Goal: Task Accomplishment & Management: Use online tool/utility

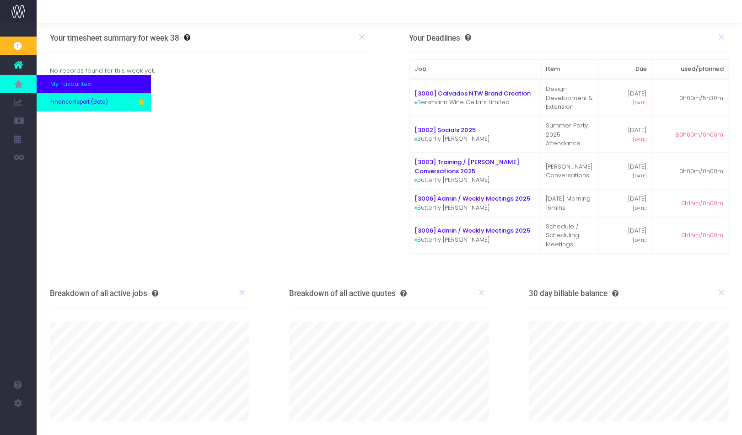
click at [77, 105] on span "Finance Report (Beta)" at bounding box center [79, 102] width 58 height 8
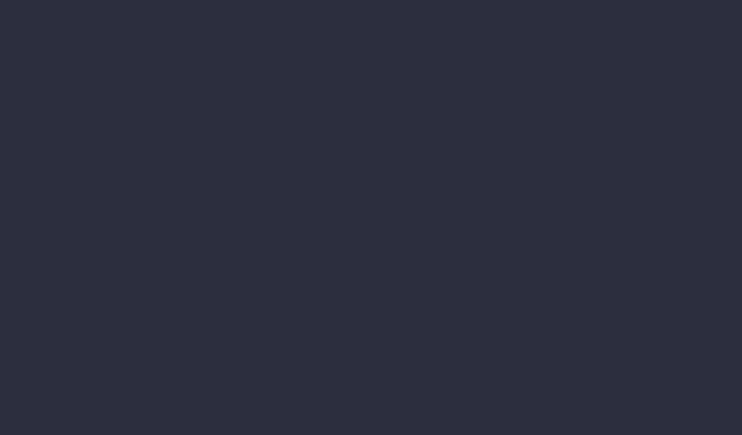
select select "finances"
select select "job"
select select "billing"
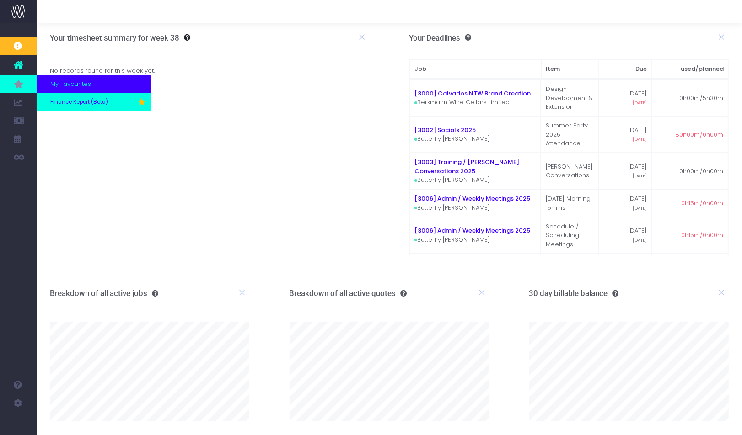
click at [80, 103] on span "Finance Report (Beta)" at bounding box center [79, 102] width 58 height 8
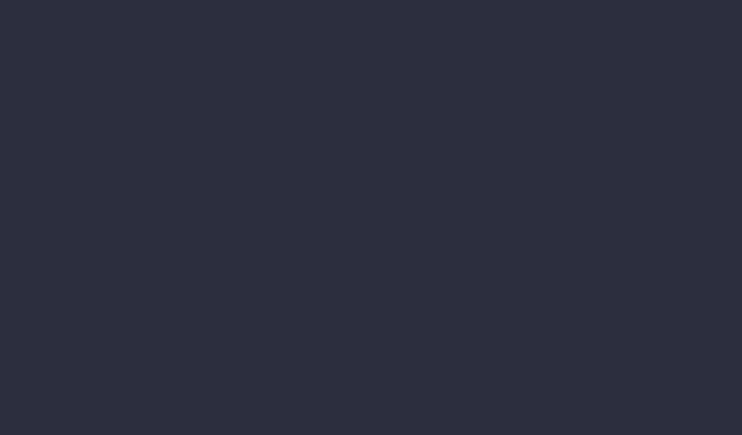
select select "finances"
select select "job"
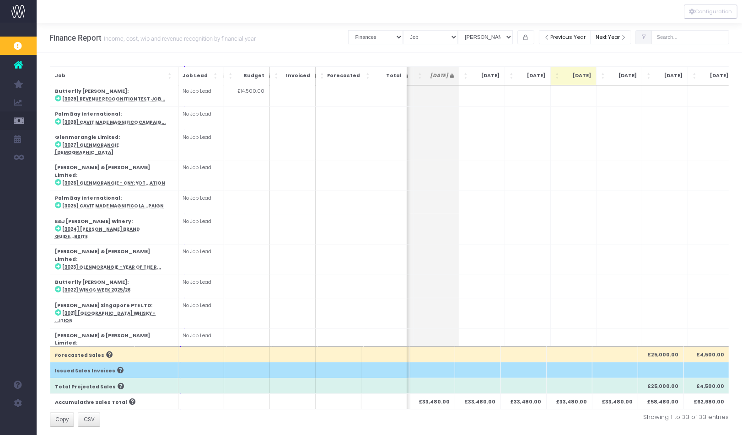
scroll to position [0, 226]
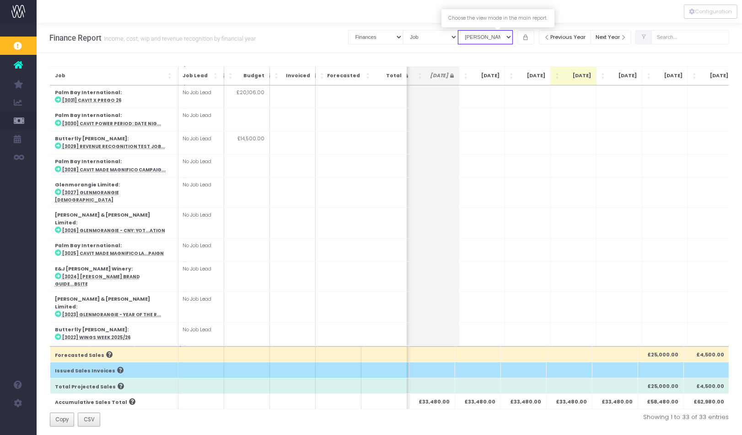
click at [513, 39] on select "View Mode Billings Revenue Recognition WIP" at bounding box center [485, 37] width 55 height 14
click at [470, 30] on select "View Mode Billings Revenue Recognition WIP" at bounding box center [485, 37] width 55 height 14
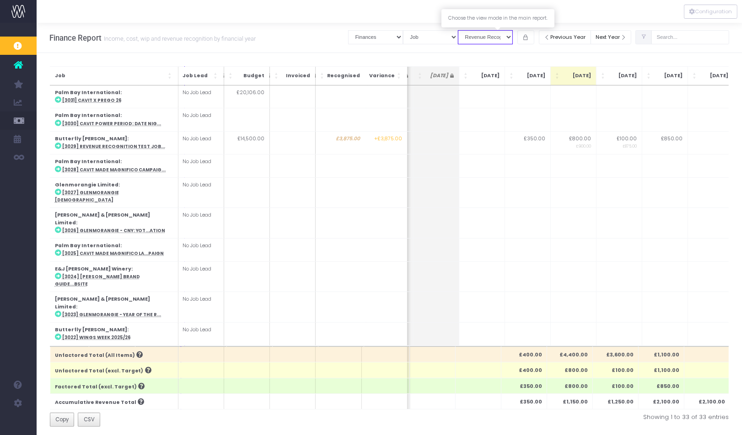
click at [513, 35] on select "View Mode Billings Revenue Recognition WIP" at bounding box center [485, 37] width 55 height 14
click at [481, 39] on select "View Mode Billings Revenue Recognition WIP" at bounding box center [485, 37] width 55 height 14
select select "wip"
click at [470, 30] on select "View Mode Billings Revenue Recognition WIP" at bounding box center [485, 37] width 55 height 14
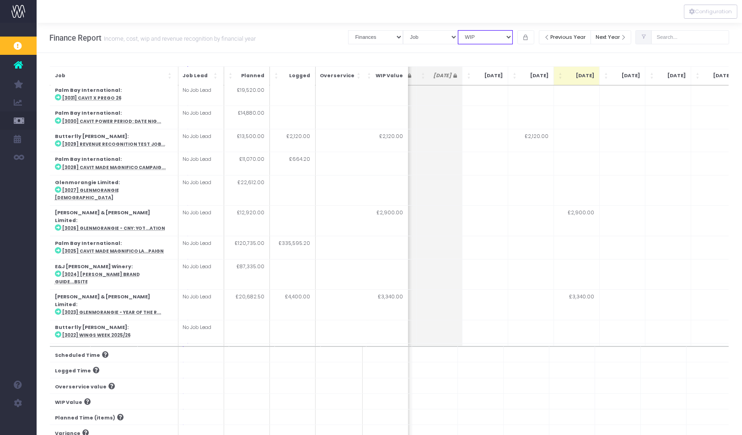
scroll to position [0, 225]
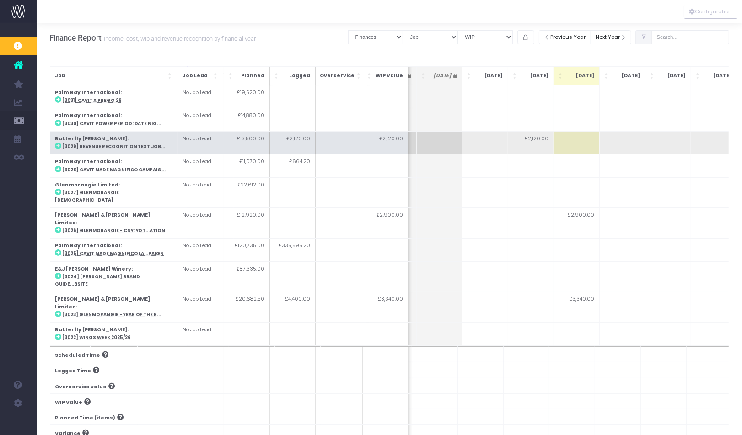
click at [106, 147] on abbr "[3029] Revenue Recognition Test Job..." at bounding box center [113, 147] width 103 height 6
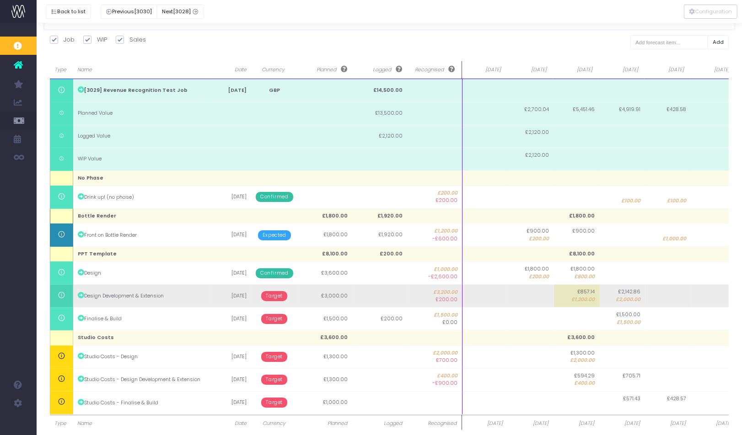
scroll to position [131, 0]
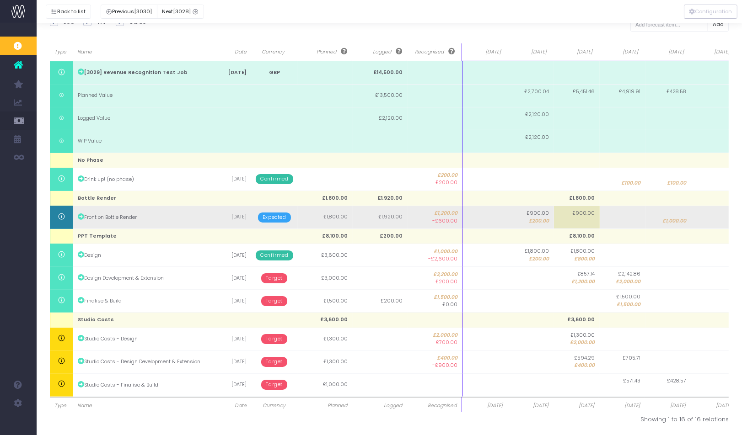
click at [587, 212] on span "£900.00" at bounding box center [584, 213] width 22 height 7
click at [587, 212] on input "600" at bounding box center [576, 216] width 46 height 23
type input "1000"
click at [639, 214] on body "Oh my... this is bad. wayahead wasn't able to load this page. Please contact su…" at bounding box center [371, 86] width 742 height 435
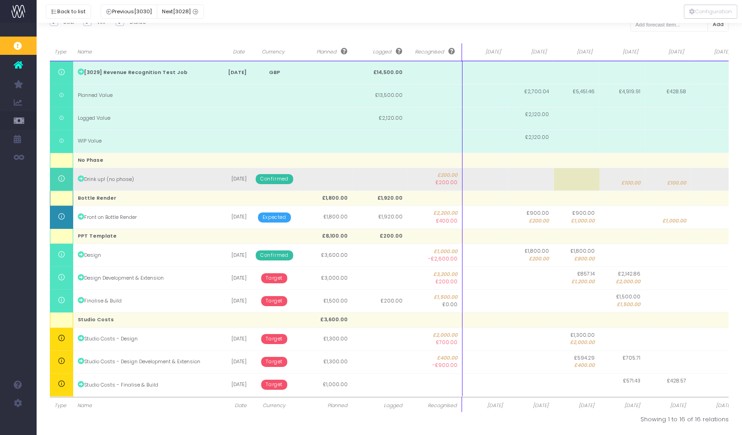
click at [276, 180] on span "Confirmed" at bounding box center [274, 179] width 37 height 10
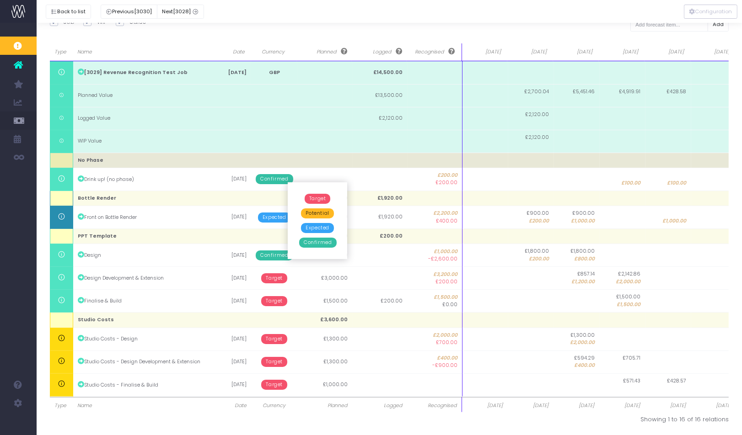
click at [322, 160] on td at bounding box center [325, 160] width 55 height 15
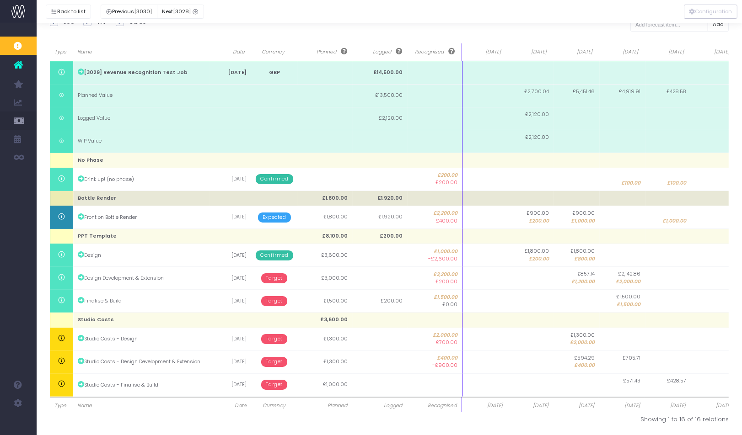
click at [66, 198] on td at bounding box center [61, 198] width 23 height 15
click at [63, 199] on td at bounding box center [61, 198] width 23 height 15
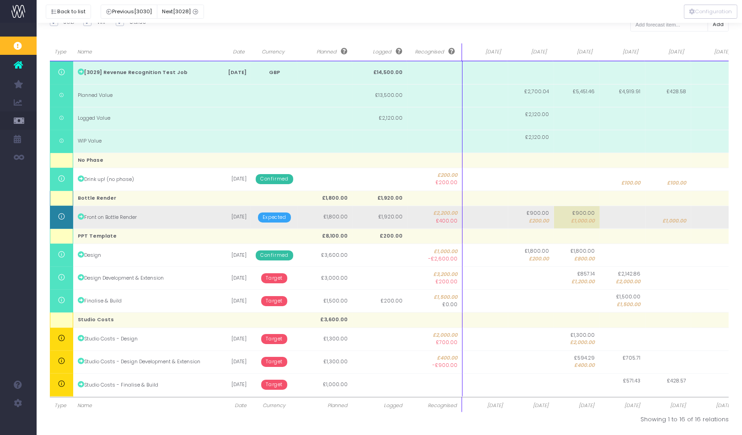
click at [539, 219] on span "£200.00" at bounding box center [539, 221] width 20 height 7
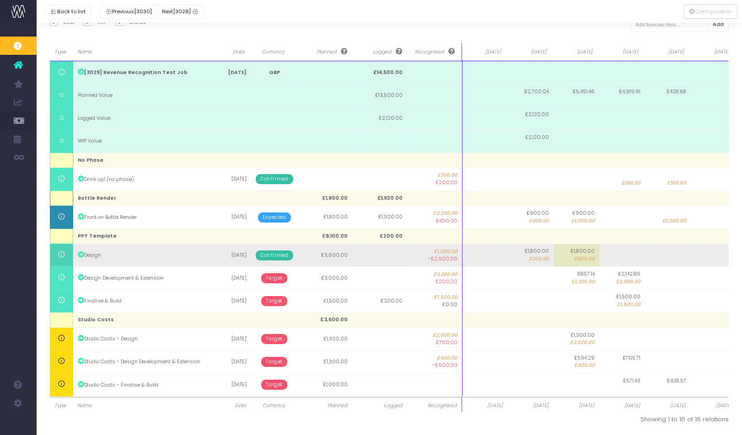
click at [503, 254] on td at bounding box center [485, 255] width 46 height 23
type input "2600"
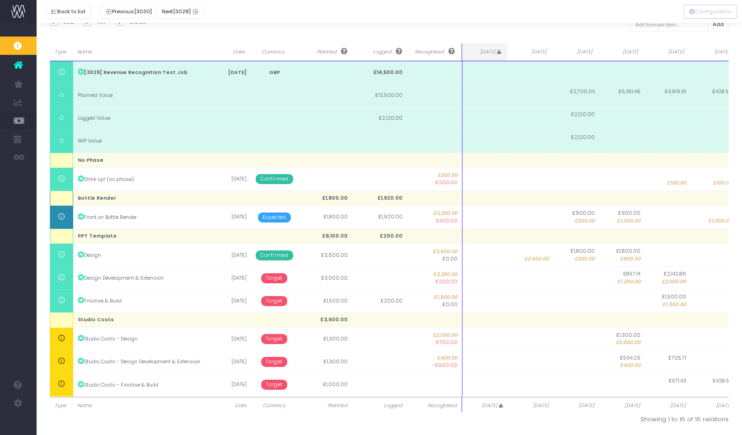
scroll to position [0, 0]
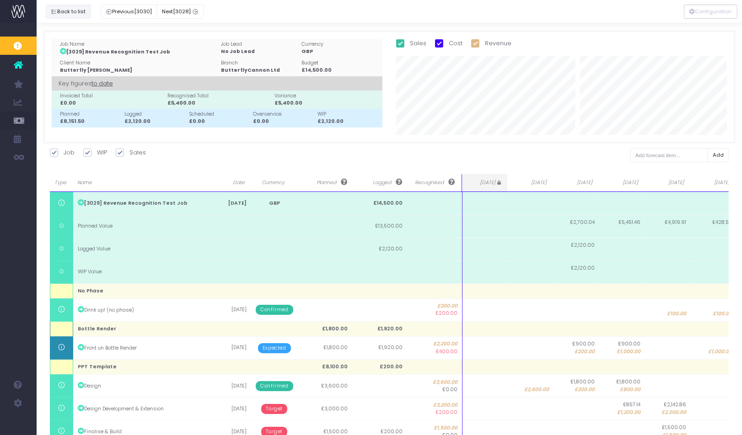
click at [67, 9] on button "Back to list" at bounding box center [68, 12] width 45 height 14
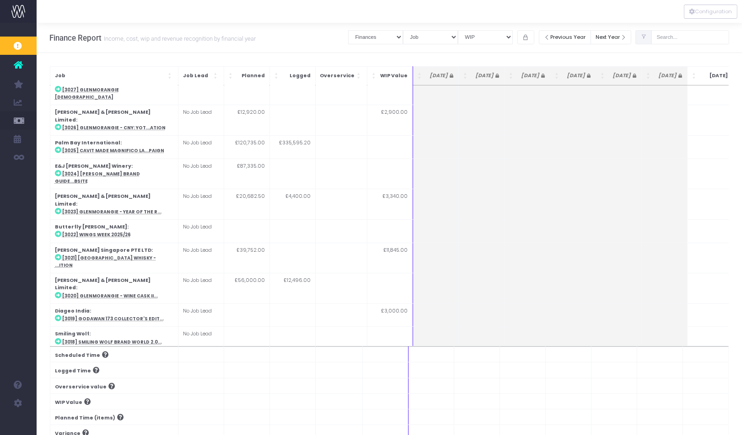
scroll to position [5, 0]
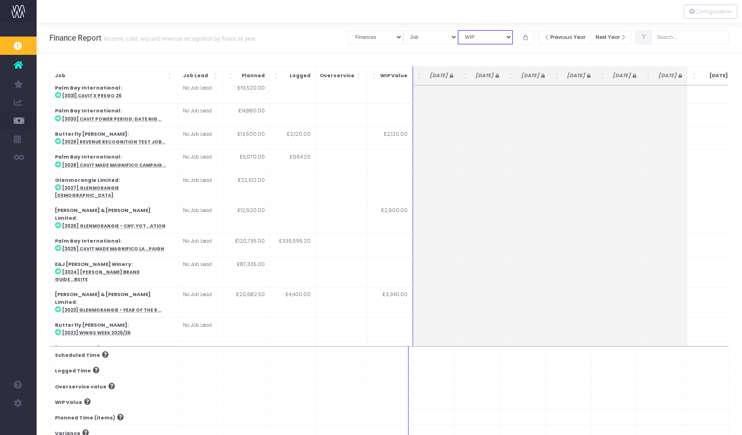
click at [484, 35] on select "View Mode Billings Revenue Recognition WIP" at bounding box center [485, 37] width 55 height 14
select select "revrec"
click at [470, 30] on select "View Mode Billings Revenue Recognition WIP" at bounding box center [485, 37] width 55 height 14
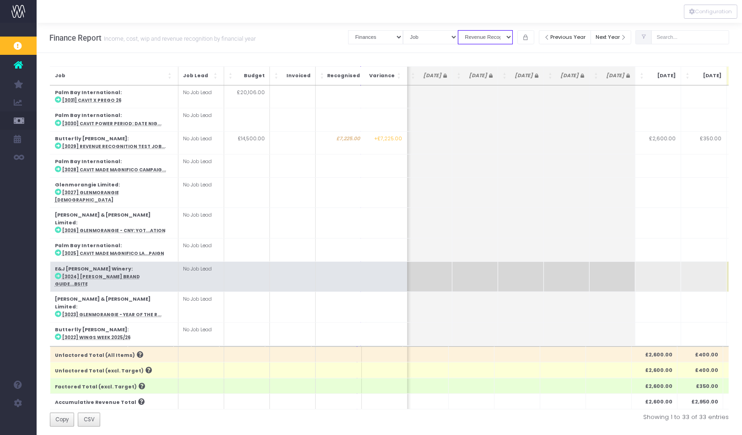
scroll to position [0, 42]
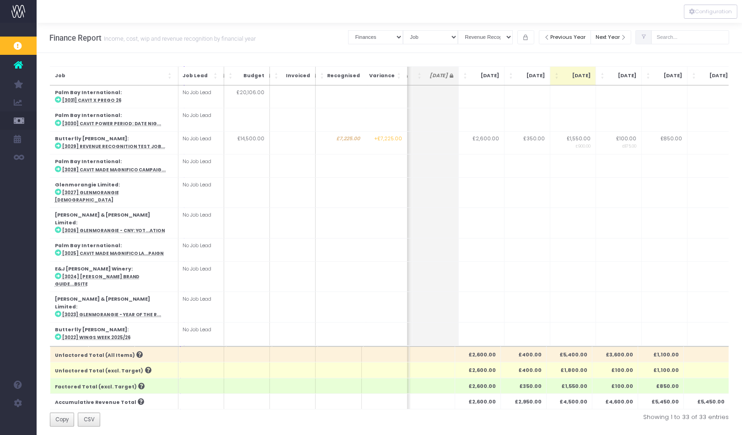
click at [563, 400] on th "£4,500.00" at bounding box center [569, 402] width 46 height 16
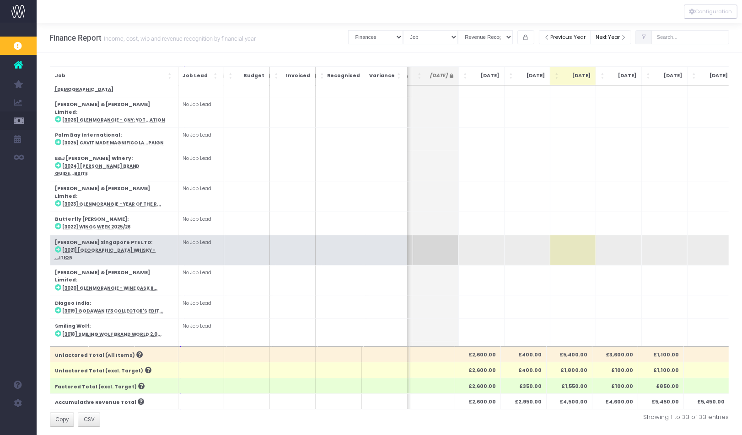
scroll to position [0, 227]
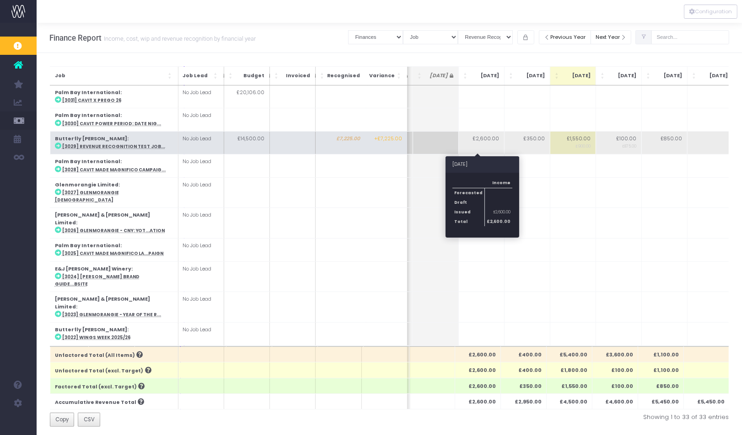
click at [488, 137] on td "£2,600.00" at bounding box center [481, 142] width 46 height 23
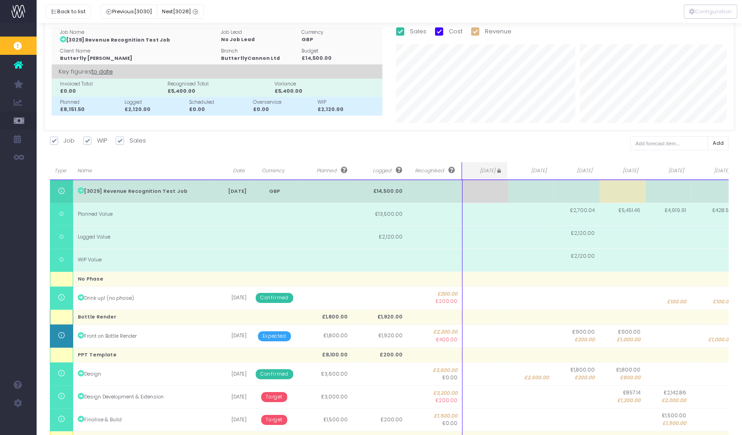
scroll to position [0, 0]
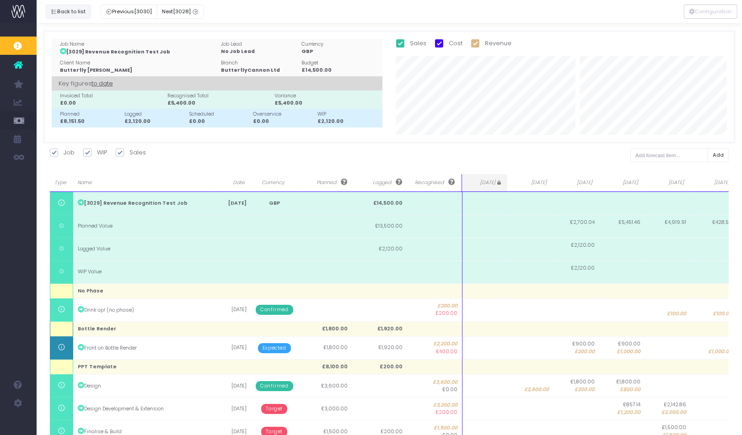
click at [63, 9] on button "Back to list" at bounding box center [68, 12] width 45 height 14
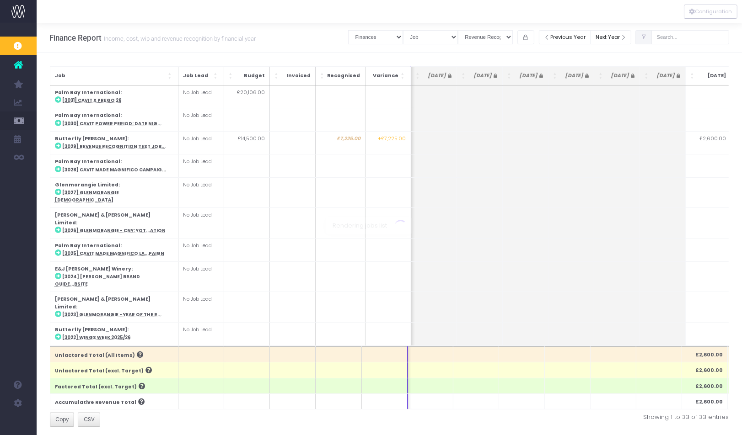
scroll to position [0, 227]
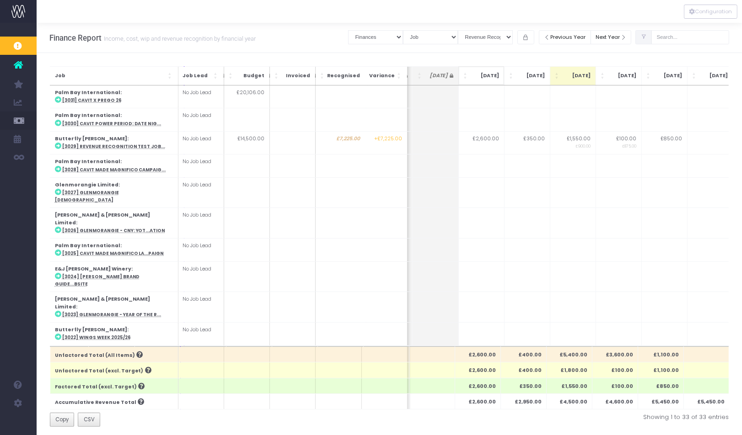
click at [485, 73] on span "Jul 25" at bounding box center [485, 75] width 29 height 7
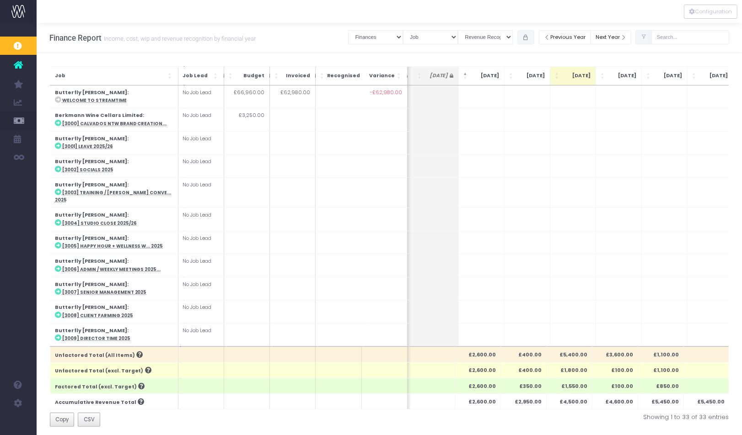
click at [529, 37] on icon "button" at bounding box center [525, 37] width 6 height 0
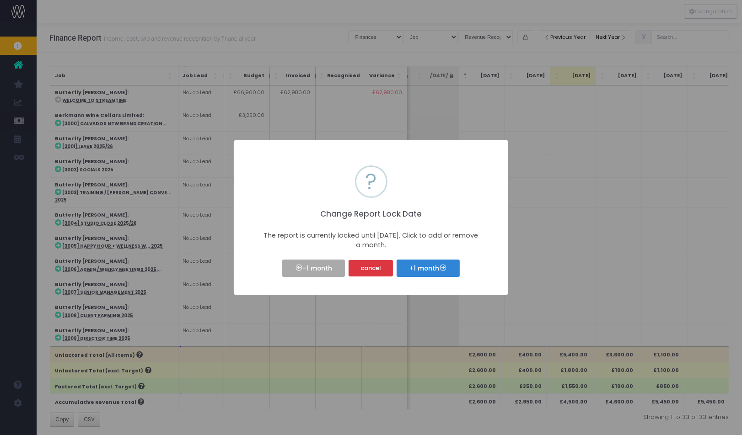
click at [544, 202] on div "× ? Change Report Lock Date The report is currently locked until Jun 25. Click …" at bounding box center [371, 217] width 742 height 435
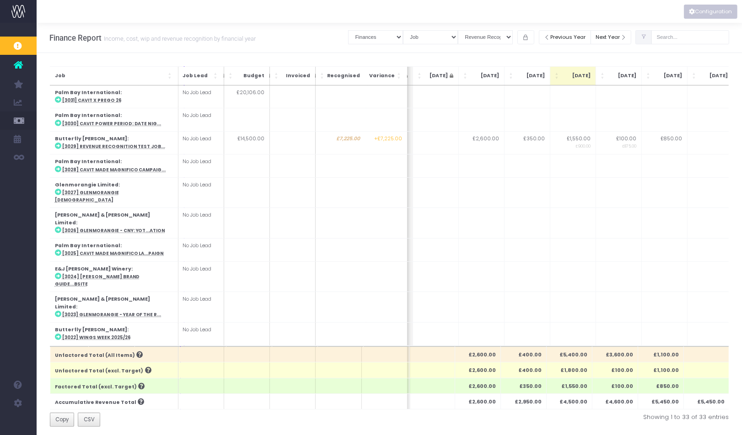
click at [709, 16] on button "Configuration" at bounding box center [711, 12] width 54 height 14
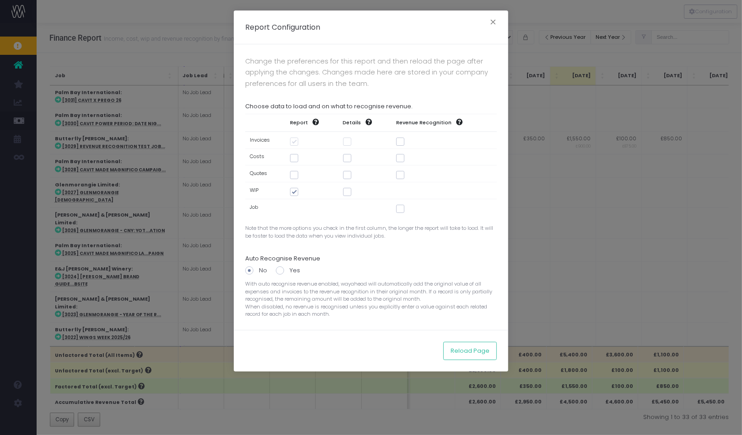
click at [603, 184] on div "Report Configuration × Change the preferences for this report and then reload t…" at bounding box center [371, 217] width 742 height 435
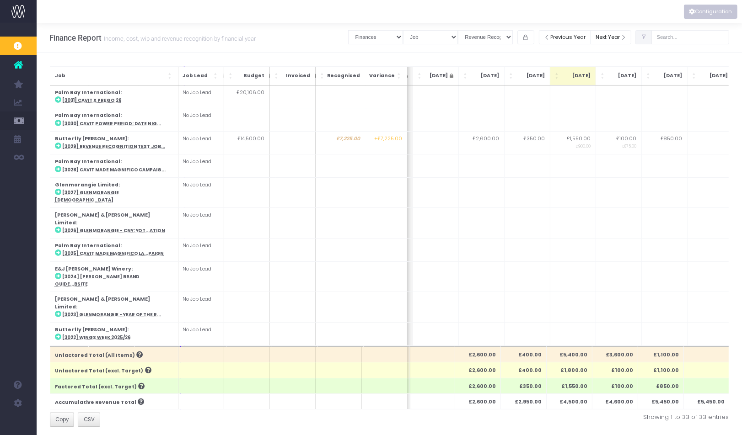
click at [703, 11] on button "Configuration" at bounding box center [711, 12] width 54 height 14
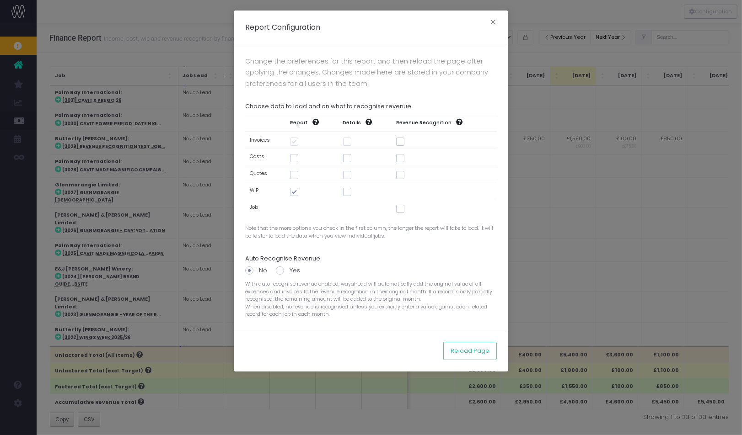
click at [652, 206] on div "Report Configuration × Change the preferences for this report and then reload t…" at bounding box center [371, 217] width 742 height 435
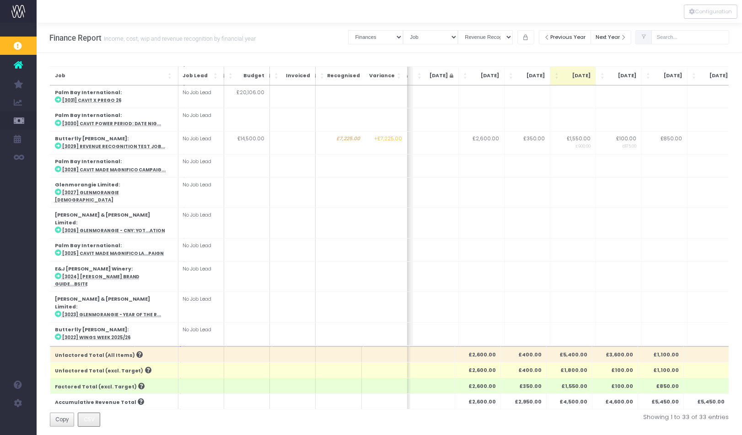
click at [92, 420] on span "CSV" at bounding box center [89, 420] width 11 height 8
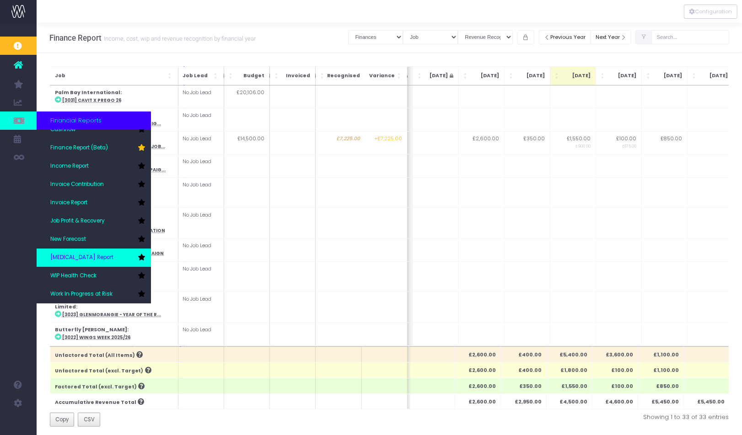
scroll to position [0, 0]
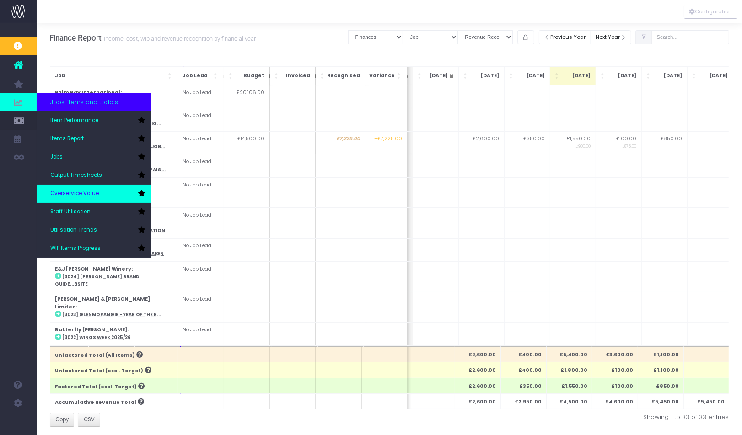
click at [142, 193] on icon at bounding box center [141, 193] width 7 height 6
